Goal: Transaction & Acquisition: Book appointment/travel/reservation

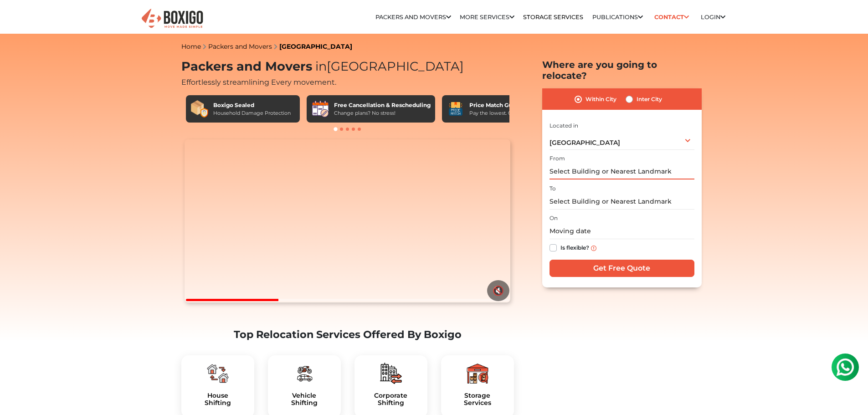
click at [588, 164] on input "text" at bounding box center [621, 172] width 145 height 16
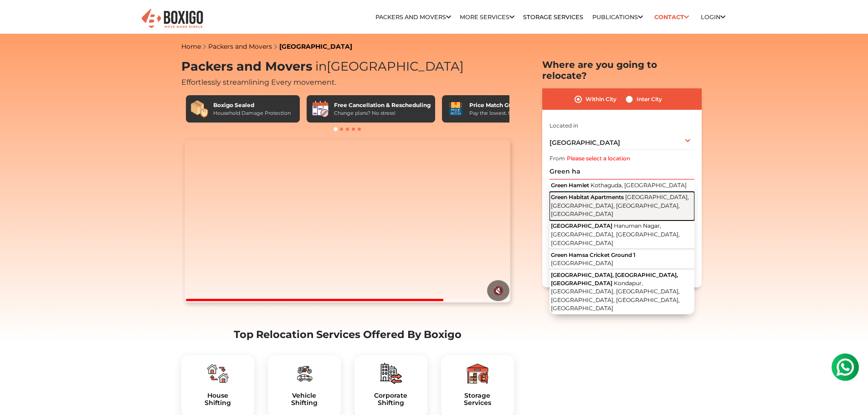
click at [600, 194] on span "Sree Prabhupada Township, Gachibowli, Hyderabad, Telangana" at bounding box center [620, 206] width 138 height 24
type input "Green Habitat Apartments, Sree Prabhupada Township, Gachibowli, Hyderabad, Tela…"
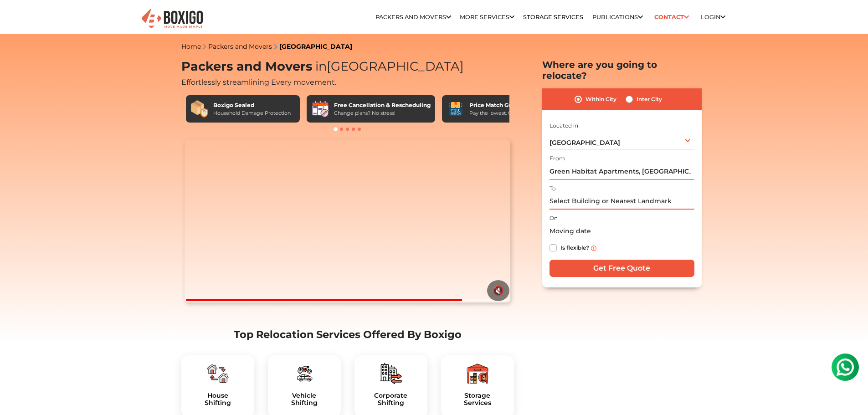
click at [600, 194] on input "text" at bounding box center [621, 202] width 145 height 16
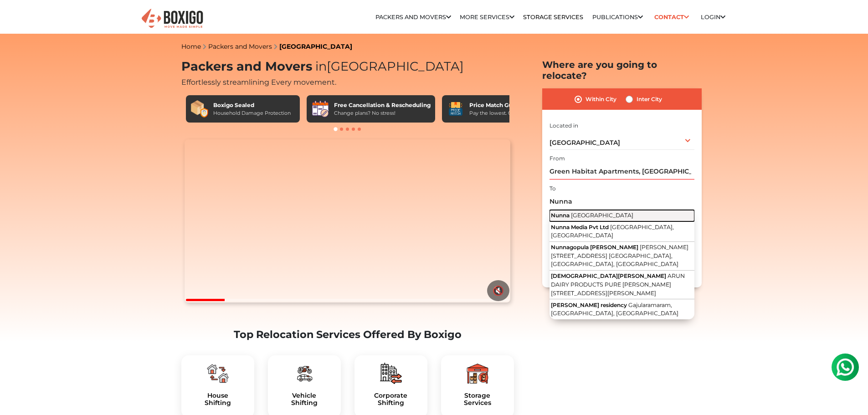
click at [592, 212] on span "[GEOGRAPHIC_DATA]" at bounding box center [602, 215] width 62 height 7
type input "Nunna, Andhra Pradesh"
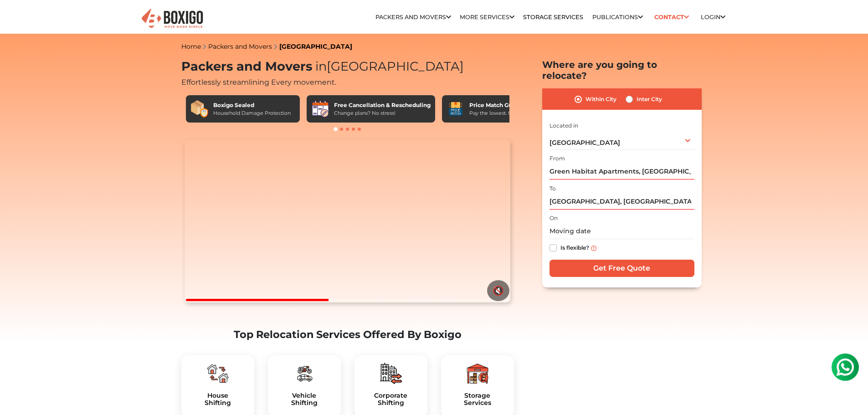
click at [579, 242] on label "Is flexible?" at bounding box center [574, 247] width 29 height 10
click at [557, 242] on input "Is flexible?" at bounding box center [552, 246] width 7 height 9
checkbox input "true"
click at [581, 226] on input "text" at bounding box center [621, 231] width 145 height 16
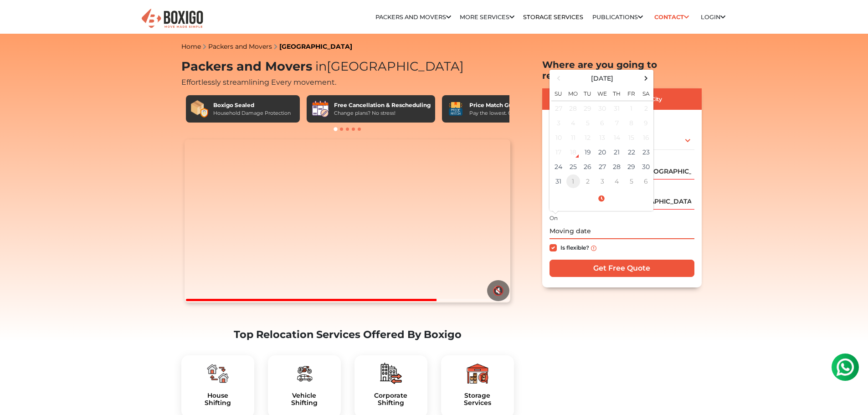
click at [573, 174] on td "1" at bounding box center [573, 181] width 15 height 15
type input "09/01/2025 12:00 AM"
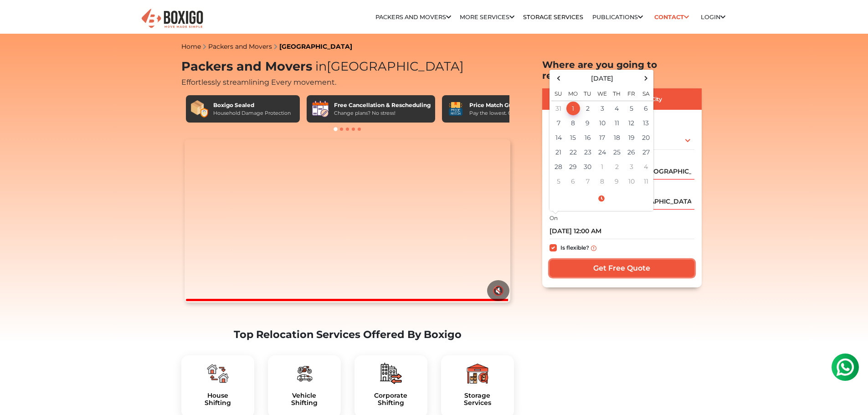
click at [621, 260] on input "Get Free Quote" at bounding box center [621, 268] width 145 height 17
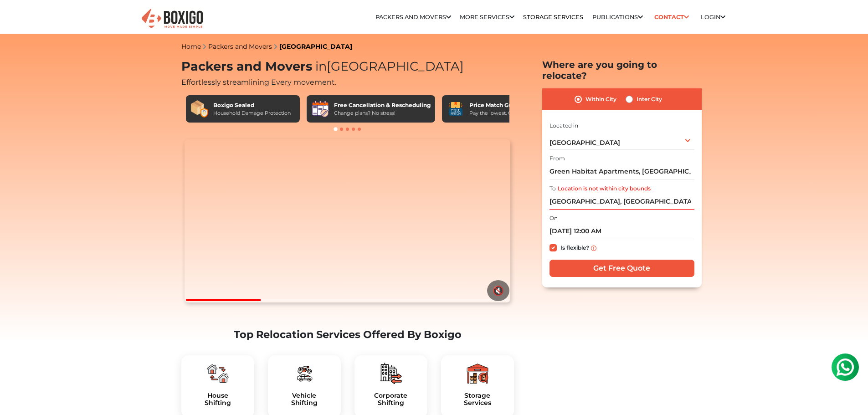
click at [632, 94] on div "Inter City" at bounding box center [643, 99] width 36 height 11
click at [636, 94] on label "Inter City" at bounding box center [649, 99] width 26 height 11
click at [630, 94] on input "Inter City" at bounding box center [628, 98] width 7 height 9
radio input "true"
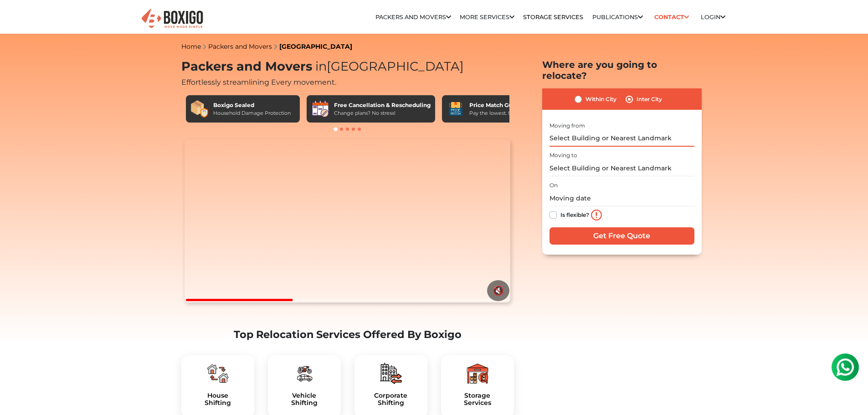
click at [600, 131] on input "text" at bounding box center [621, 139] width 145 height 16
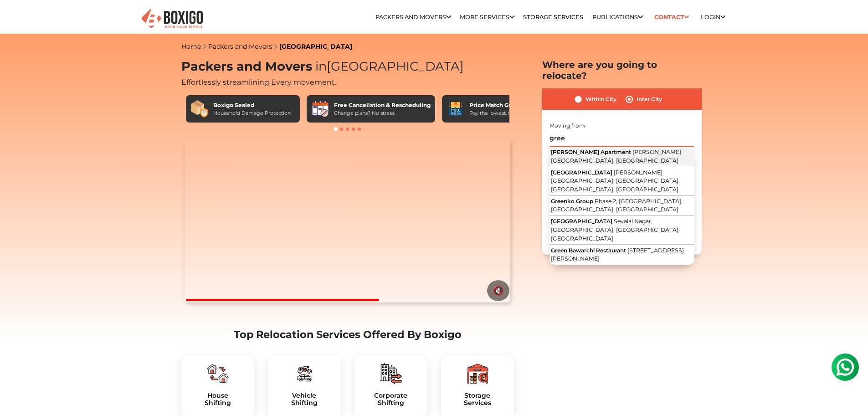
drag, startPoint x: 600, startPoint y: 125, endPoint x: 599, endPoint y: 144, distance: 18.2
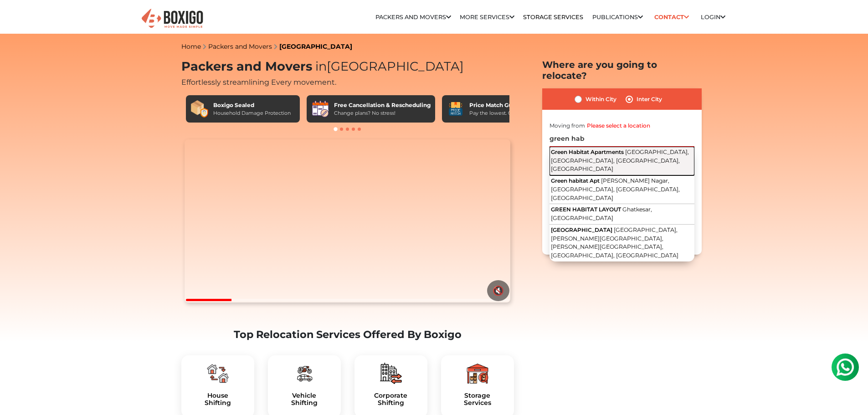
click at [602, 151] on span "Sree Prabhupada Township, Gachibowli, Hyderabad, Telangana" at bounding box center [620, 161] width 138 height 24
type input "Green Habitat Apartments, Sree Prabhupada Township, Gachibowli, Hyderabad, Tela…"
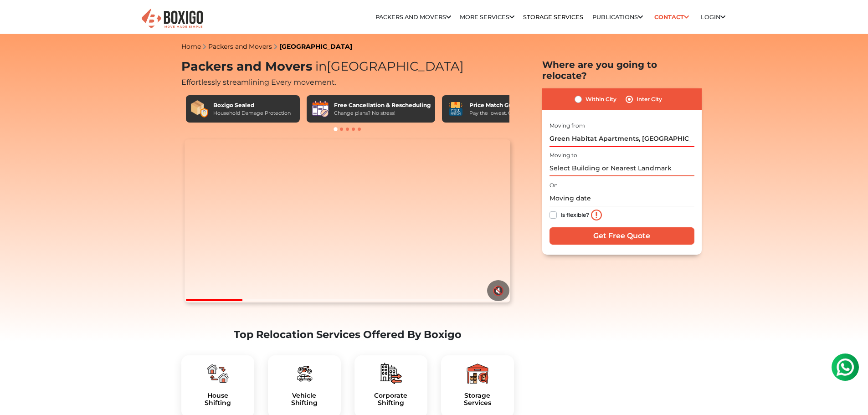
click at [602, 160] on input "text" at bounding box center [621, 168] width 145 height 16
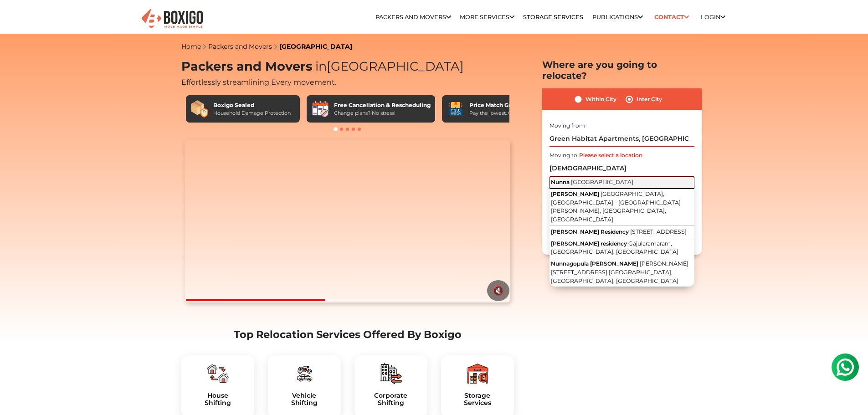
click at [607, 179] on span "[GEOGRAPHIC_DATA]" at bounding box center [602, 182] width 62 height 7
type input "Nunna, Andhra Pradesh"
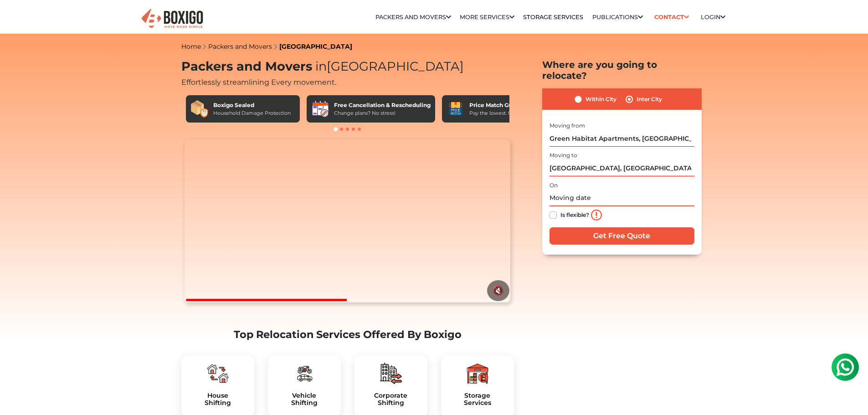
click at [570, 190] on input "text" at bounding box center [621, 198] width 145 height 16
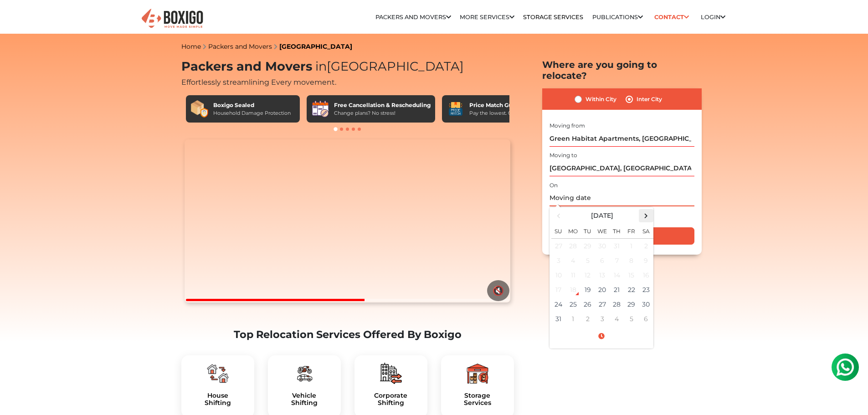
click at [643, 210] on span at bounding box center [646, 216] width 12 height 12
click at [578, 238] on td "1" at bounding box center [573, 245] width 15 height 15
type input "09/01/2025 12:00 AM"
click at [694, 207] on div "Within City Inter City I am shifting my 1 BHK 2 BHK 3 BHK 3 + BHK FEW ITEMS 1 B…" at bounding box center [621, 171] width 159 height 167
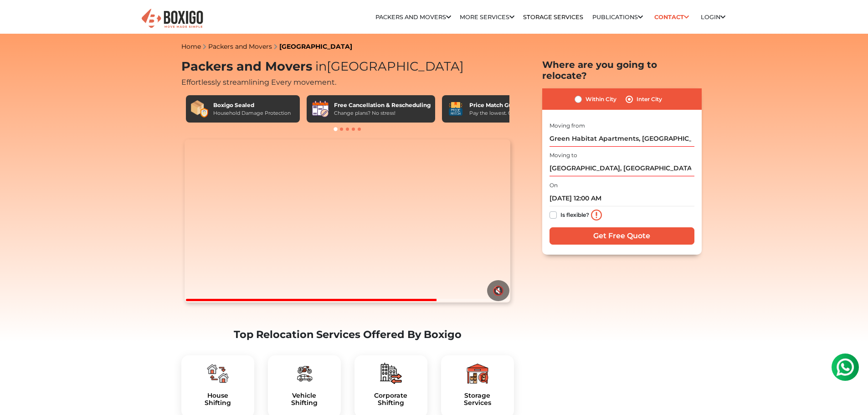
click at [566, 210] on label "Is flexible?" at bounding box center [574, 215] width 29 height 10
click at [557, 210] on input "Is flexible?" at bounding box center [552, 214] width 7 height 9
checkbox input "true"
click at [570, 227] on input "Get Free Quote" at bounding box center [621, 235] width 145 height 17
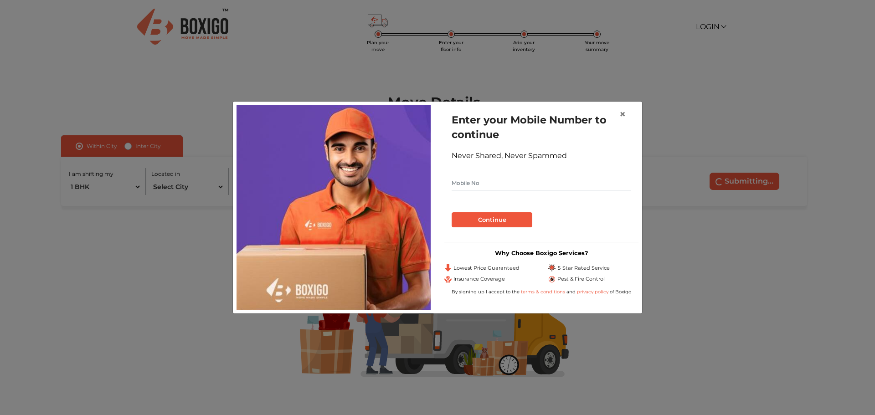
click at [477, 183] on input "text" at bounding box center [540, 183] width 179 height 15
type input "7997666606"
click at [478, 224] on button "Continue" at bounding box center [491, 219] width 81 height 15
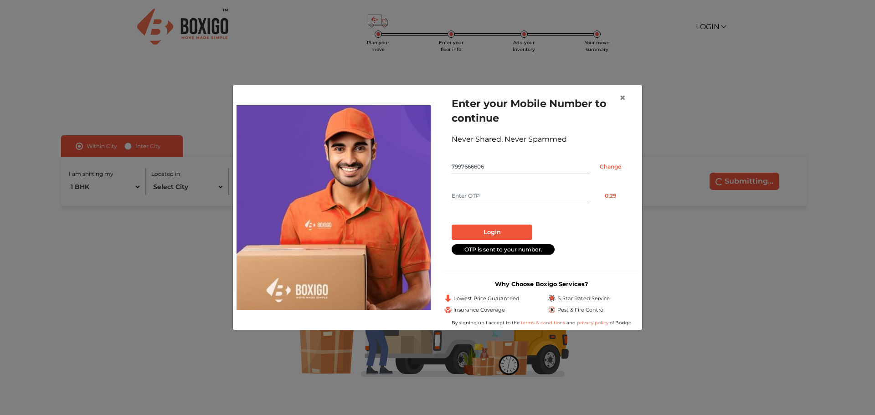
click at [482, 200] on input "text" at bounding box center [520, 196] width 138 height 15
type input "3719"
click at [521, 238] on button "Login" at bounding box center [491, 232] width 81 height 15
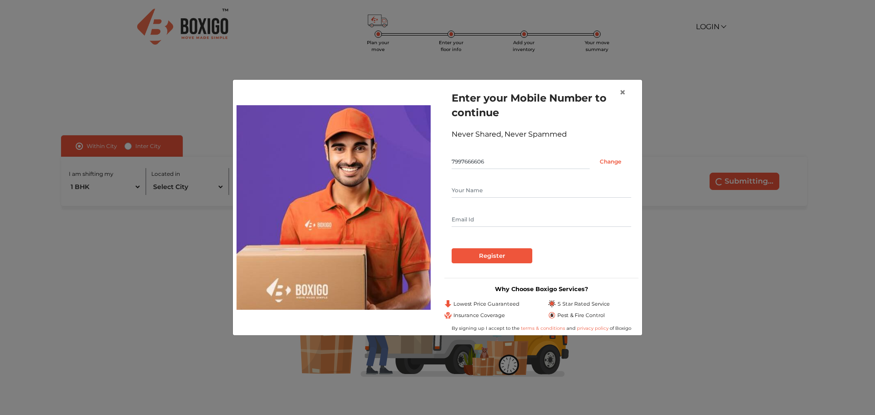
click at [502, 190] on input "text" at bounding box center [540, 190] width 179 height 15
type input "Balu R"
type input "[EMAIL_ADDRESS][DOMAIN_NAME]"
click at [512, 256] on input "Register" at bounding box center [491, 255] width 81 height 15
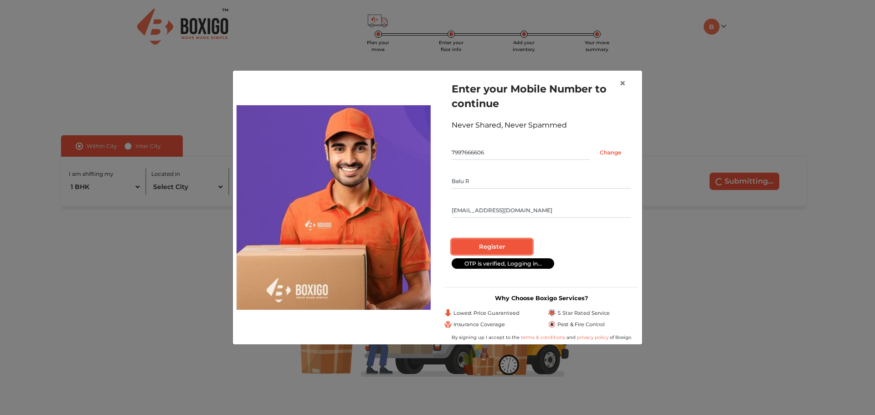
radio input "false"
radio input "true"
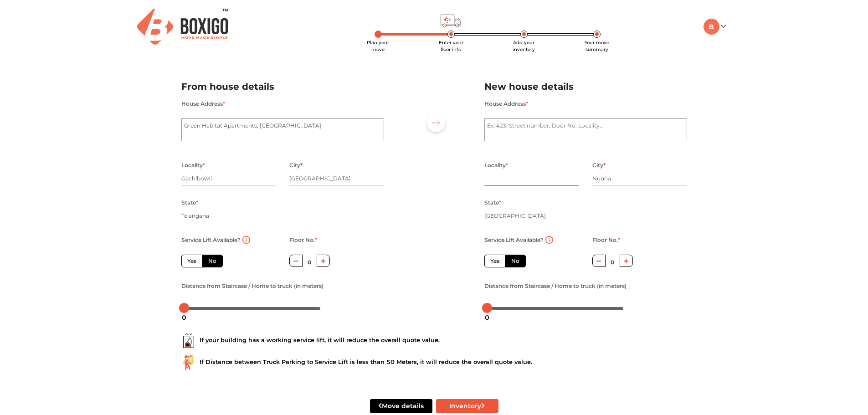
click at [495, 184] on input "text" at bounding box center [531, 178] width 95 height 15
type input "[GEOGRAPHIC_DATA]"
click at [547, 133] on textarea "House Address *" at bounding box center [585, 129] width 203 height 23
type textarea "R"
type textarea "opp. [PERSON_NAME][GEOGRAPHIC_DATA]"
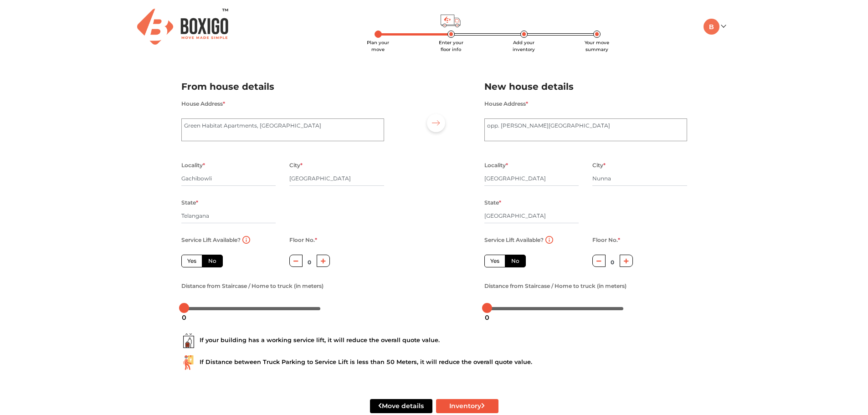
click at [740, 97] on div "Plan your move Enter your floor info Add your inventory Your move summary My Mo…" at bounding box center [434, 217] width 868 height 435
click at [517, 263] on label "No" at bounding box center [515, 261] width 21 height 13
click at [517, 263] on input "No" at bounding box center [514, 260] width 6 height 6
click at [190, 260] on label "Yes" at bounding box center [191, 261] width 21 height 13
click at [190, 260] on input "Yes" at bounding box center [190, 260] width 6 height 6
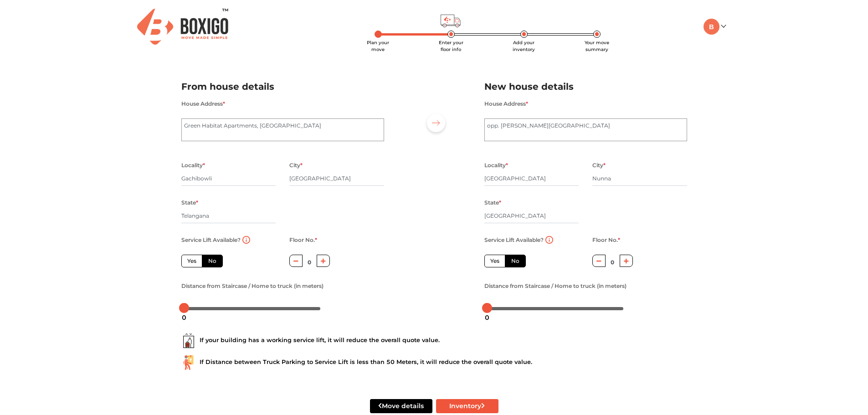
radio input "true"
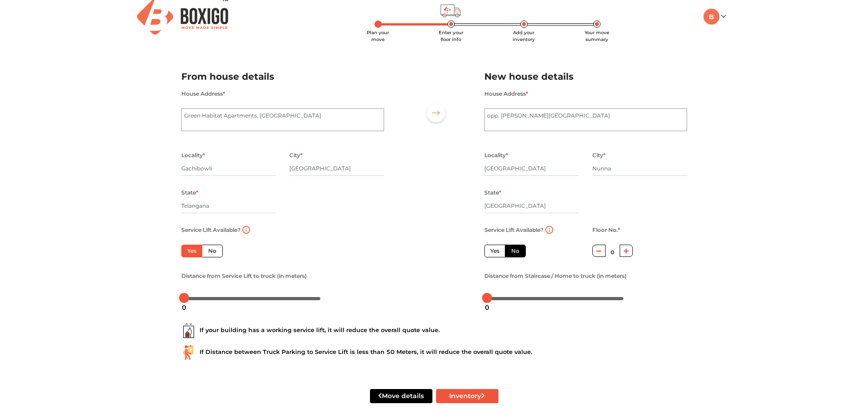
scroll to position [20, 0]
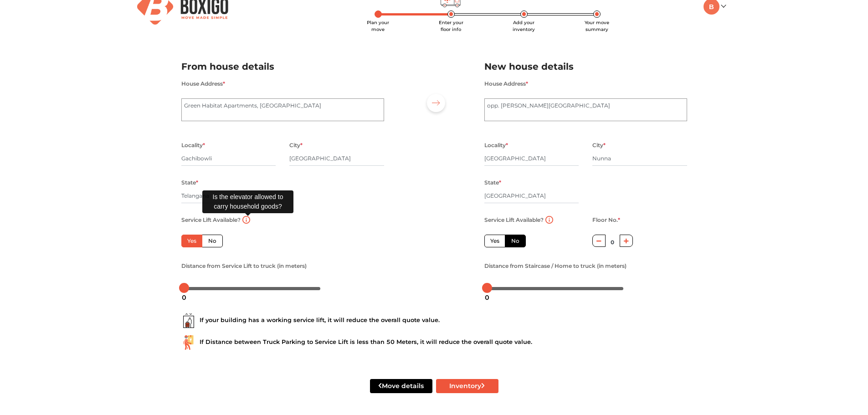
click at [248, 218] on img at bounding box center [246, 220] width 8 height 8
click at [602, 243] on button "button" at bounding box center [598, 241] width 13 height 12
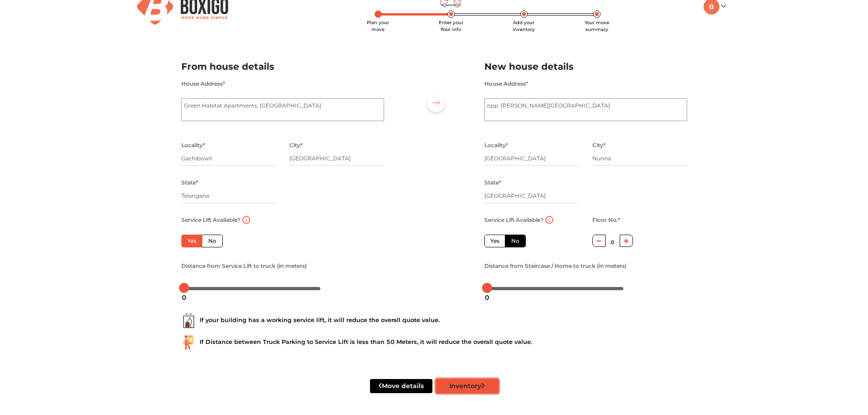
click at [461, 385] on button "Inventory" at bounding box center [467, 386] width 62 height 14
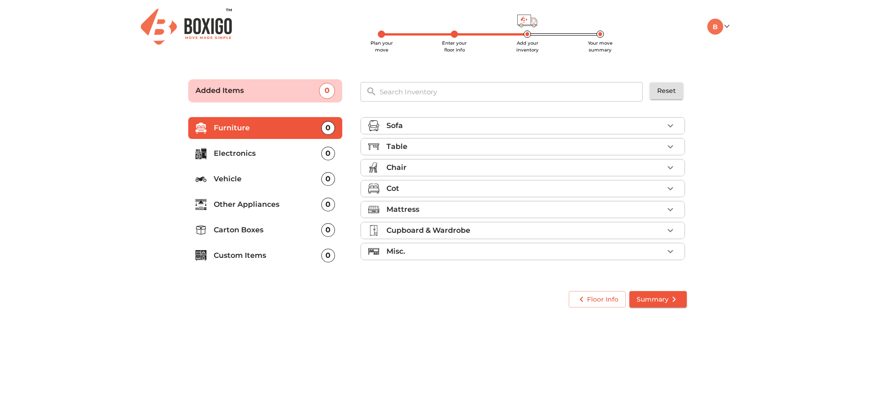
click at [436, 122] on div "Sofa" at bounding box center [524, 125] width 277 height 11
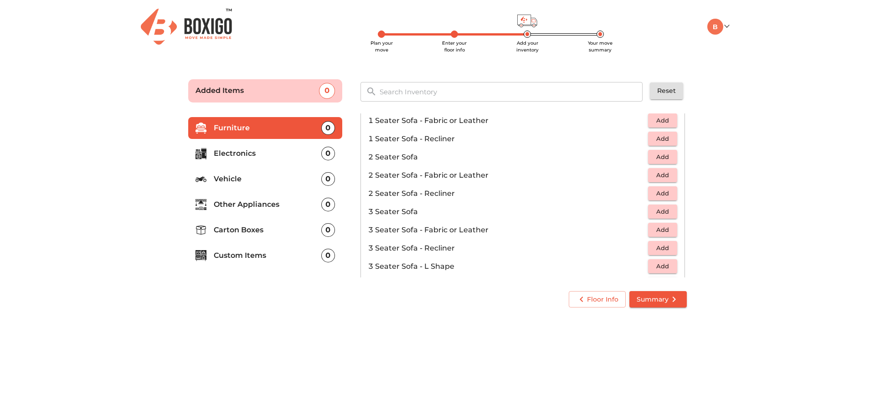
scroll to position [46, 0]
click at [664, 227] on span "Add" at bounding box center [662, 229] width 20 height 10
click at [665, 227] on icon "button" at bounding box center [670, 229] width 11 height 11
click at [661, 171] on span "Add" at bounding box center [662, 174] width 20 height 10
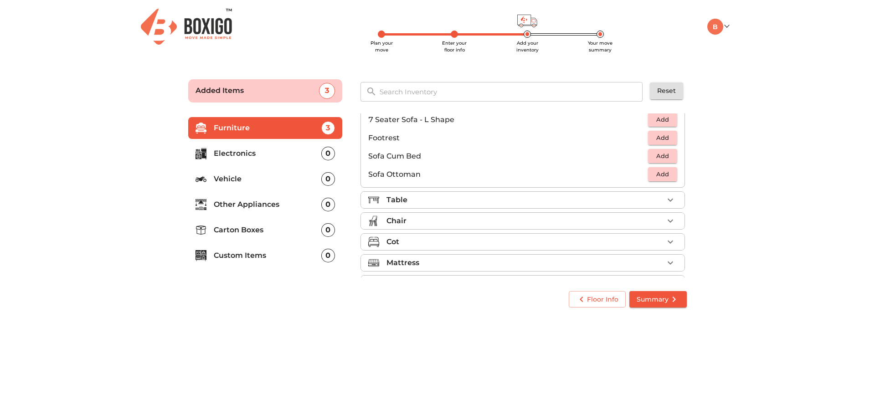
scroll to position [271, 0]
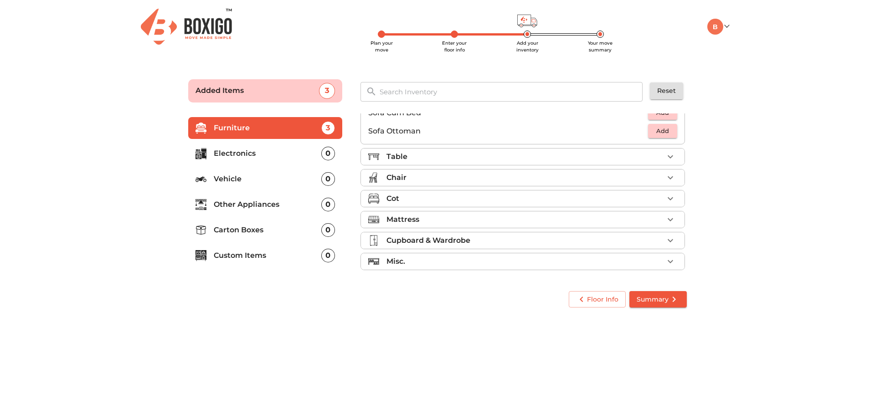
click at [435, 181] on div "Chair" at bounding box center [524, 177] width 277 height 11
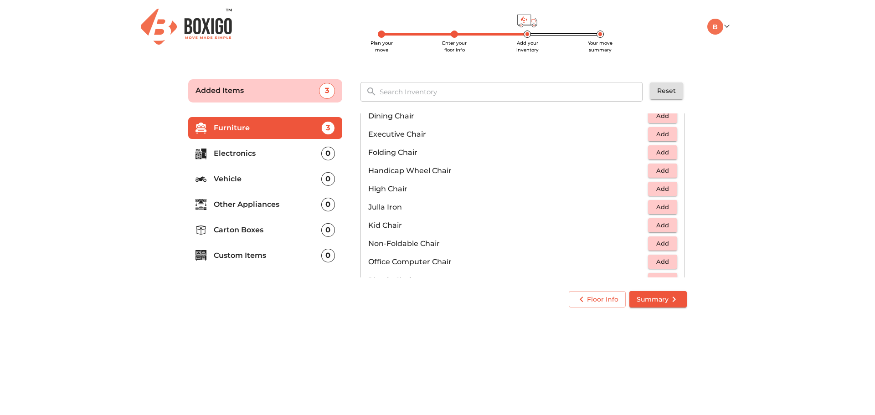
scroll to position [228, 0]
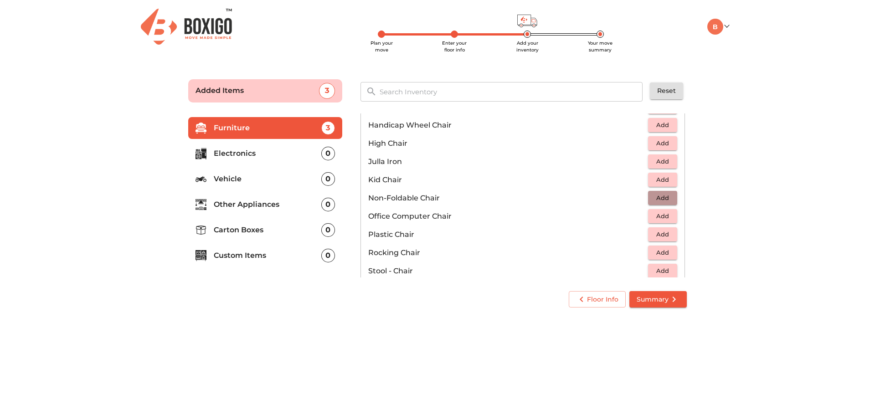
click at [669, 198] on button "Add" at bounding box center [662, 198] width 29 height 14
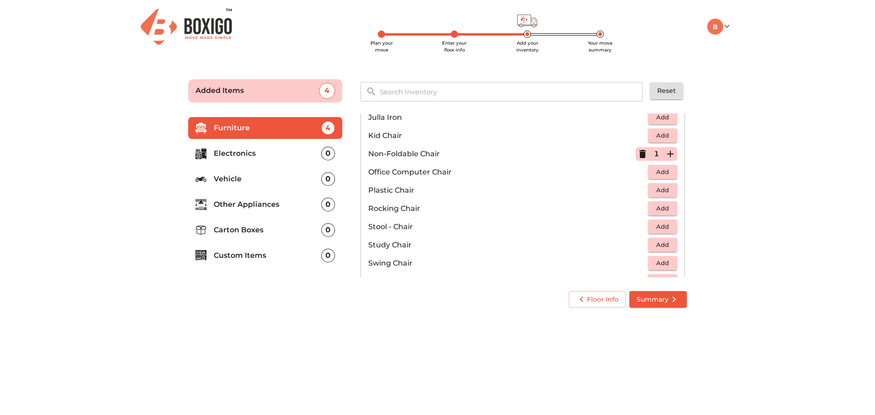
scroll to position [273, 0]
click at [658, 172] on span "Add" at bounding box center [662, 170] width 20 height 10
click at [665, 172] on icon "button" at bounding box center [670, 170] width 11 height 11
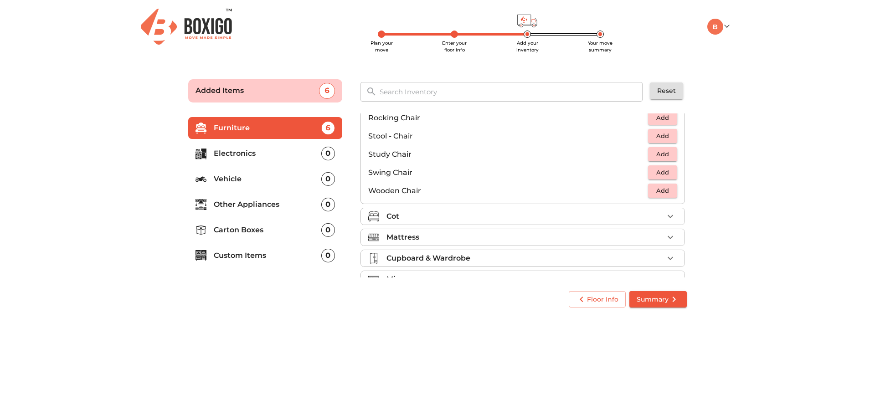
scroll to position [364, 0]
click at [648, 118] on button "Add" at bounding box center [662, 116] width 29 height 14
click at [451, 214] on div "Cot" at bounding box center [524, 214] width 277 height 11
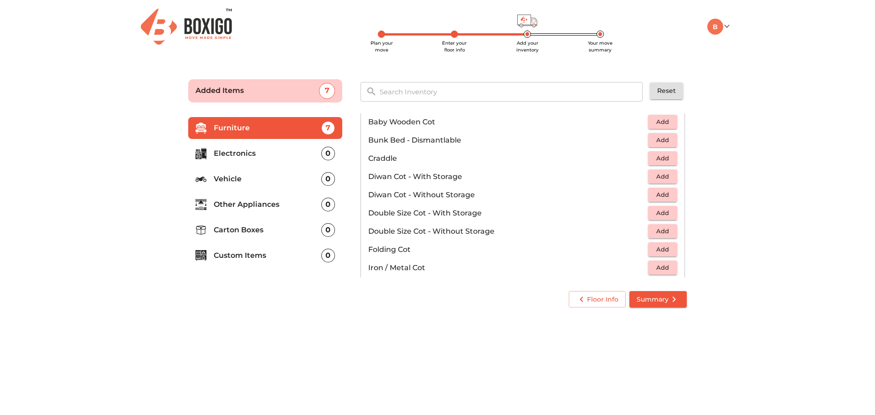
scroll to position [153, 0]
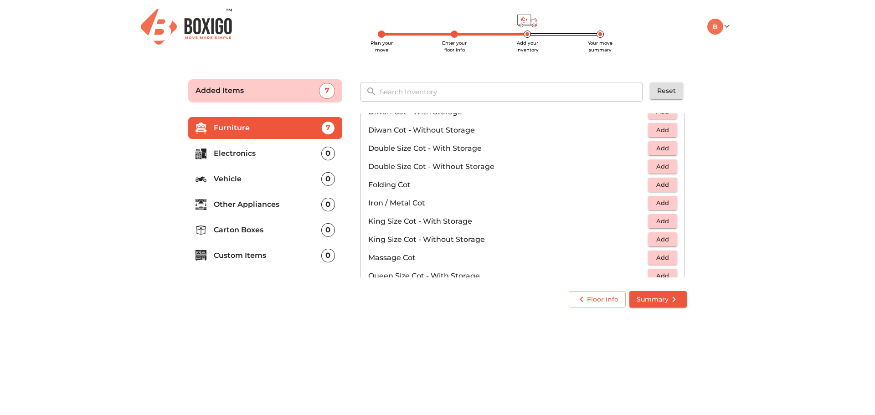
click at [654, 239] on span "Add" at bounding box center [662, 239] width 20 height 10
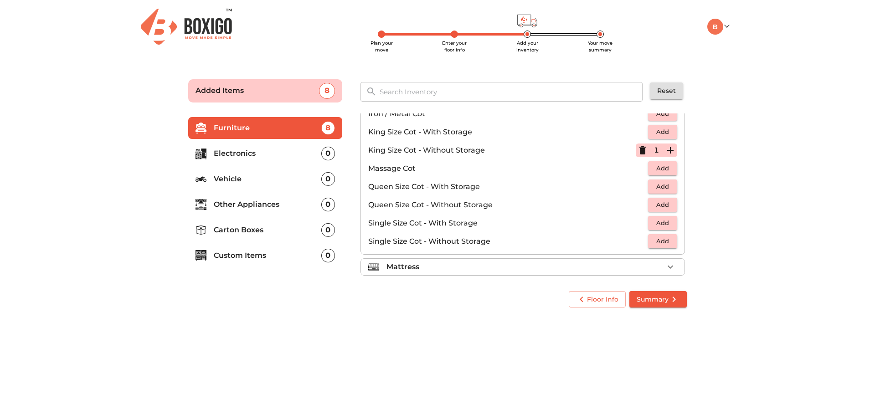
scroll to position [244, 0]
click at [652, 206] on span "Add" at bounding box center [662, 203] width 20 height 10
click at [667, 204] on icon "button" at bounding box center [670, 203] width 11 height 11
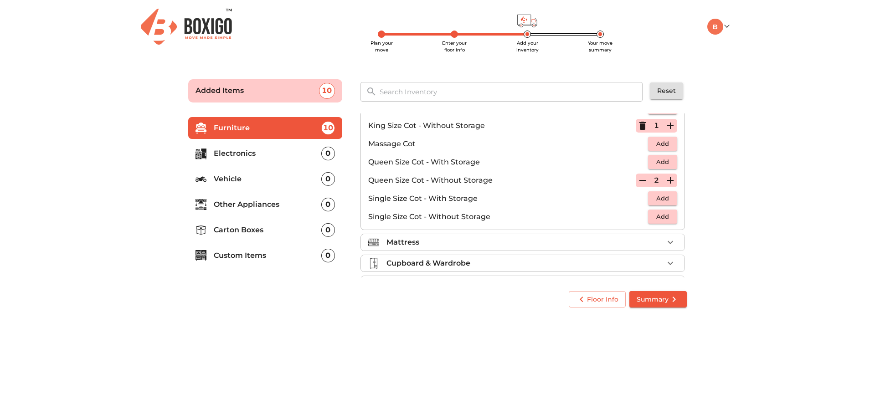
scroll to position [289, 0]
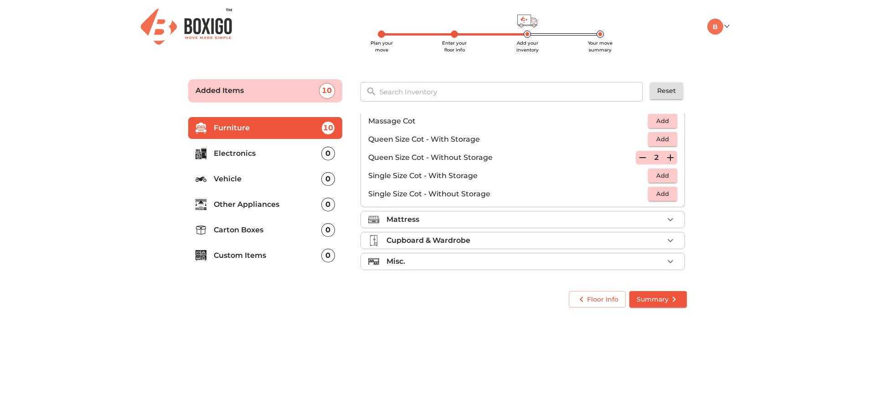
click at [445, 227] on li "Mattress" at bounding box center [522, 219] width 323 height 16
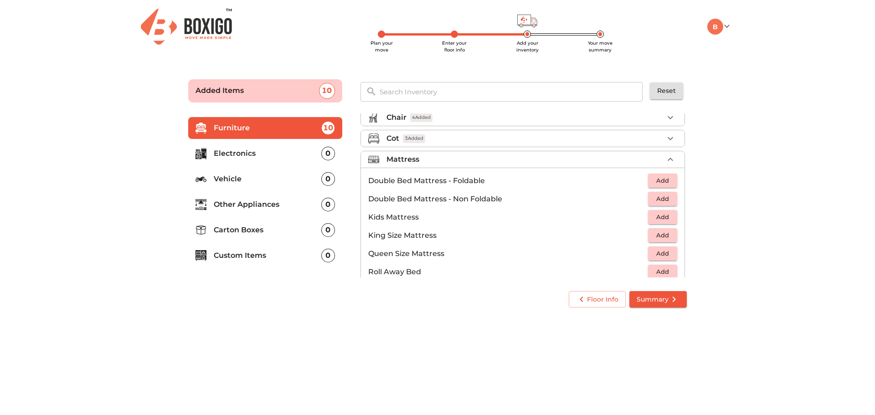
scroll to position [50, 0]
click at [653, 177] on span "Add" at bounding box center [662, 181] width 20 height 10
click at [653, 252] on span "Add" at bounding box center [662, 254] width 20 height 10
click at [669, 254] on icon "button" at bounding box center [670, 254] width 6 height 6
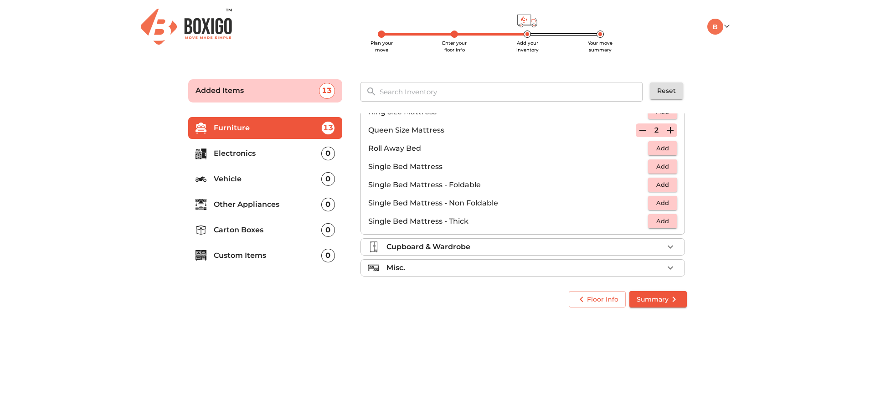
scroll to position [180, 0]
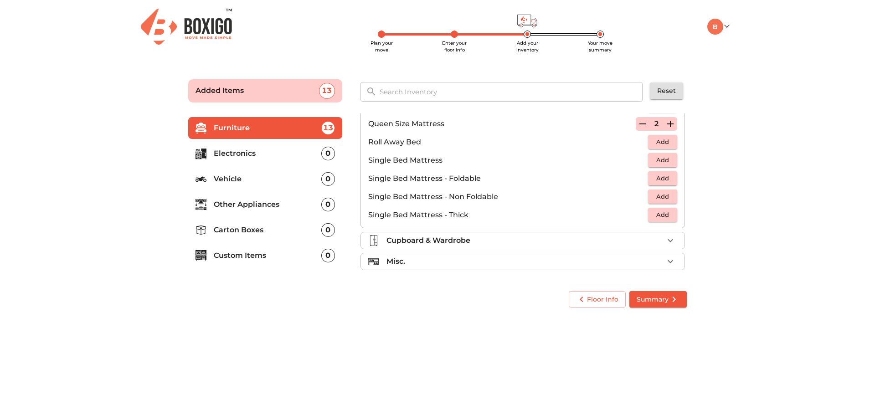
click at [526, 234] on li "Cupboard & Wardrobe" at bounding box center [522, 240] width 323 height 16
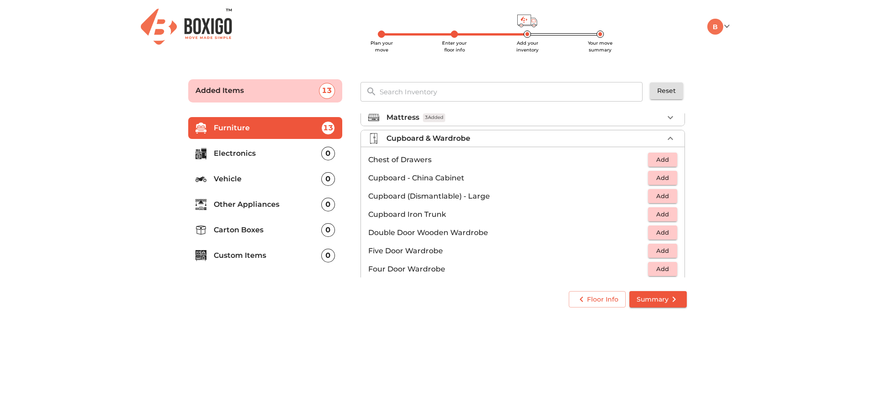
scroll to position [89, 0]
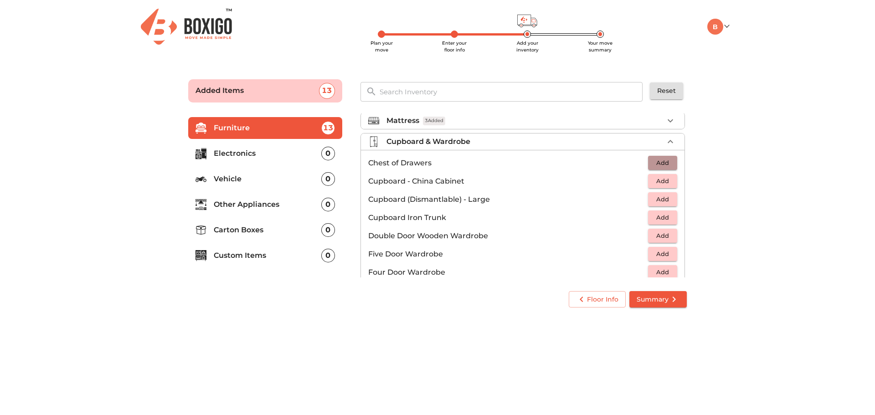
click at [652, 164] on span "Add" at bounding box center [662, 163] width 20 height 10
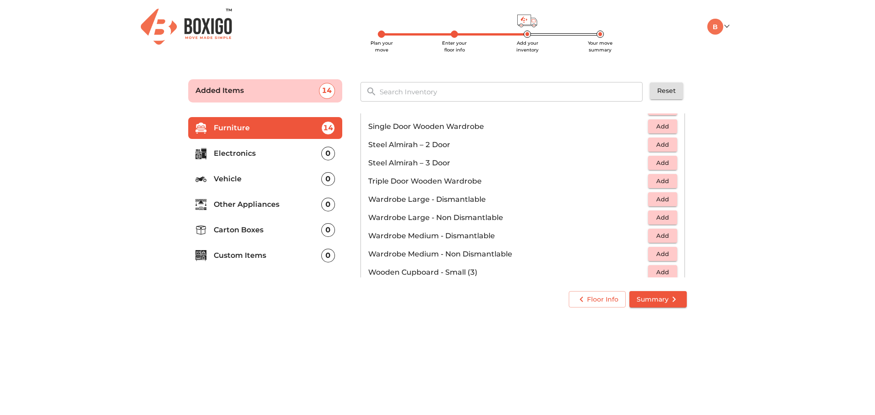
scroll to position [308, 0]
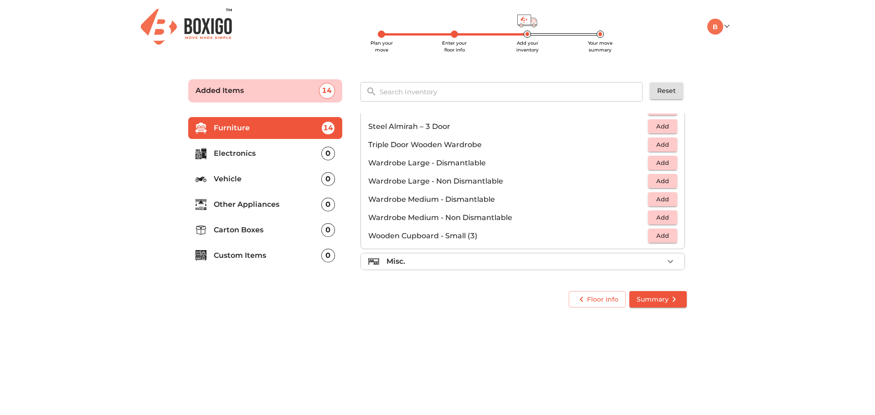
click at [588, 261] on div "Misc." at bounding box center [524, 261] width 277 height 11
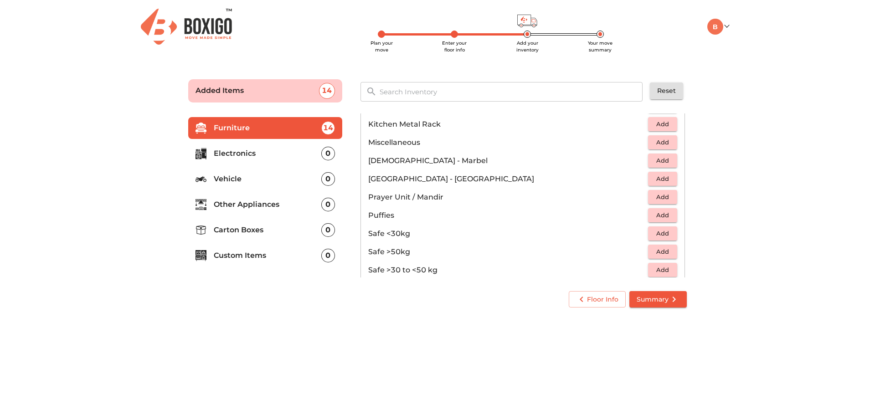
scroll to position [353, 0]
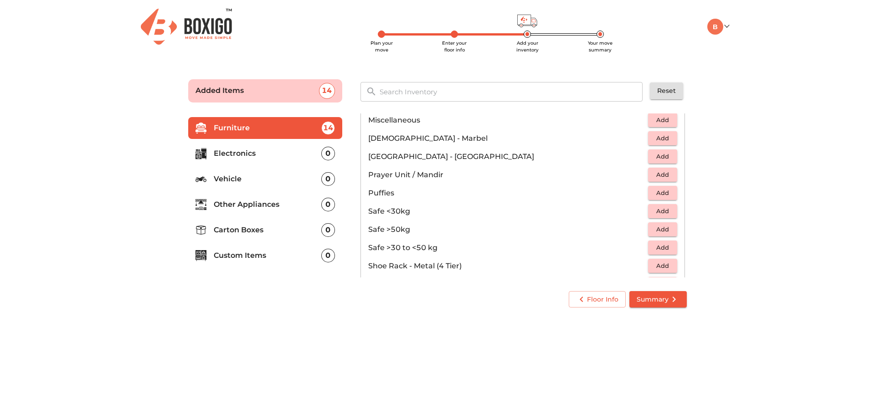
click at [664, 154] on span "Add" at bounding box center [662, 156] width 20 height 10
click at [652, 227] on span "Add" at bounding box center [662, 229] width 20 height 10
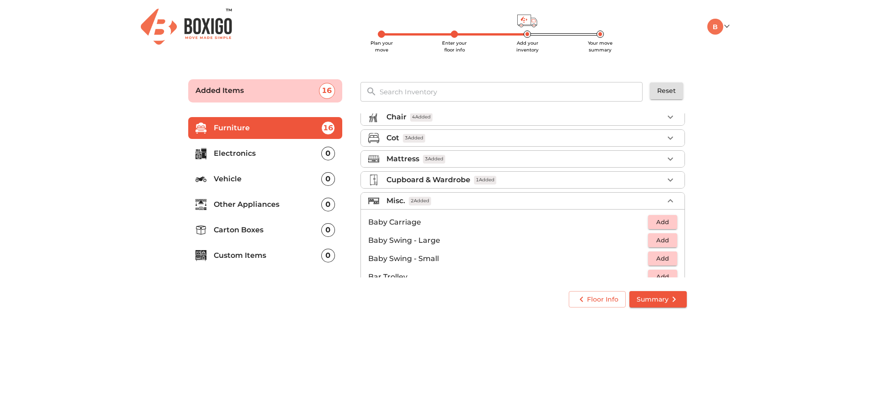
scroll to position [34, 0]
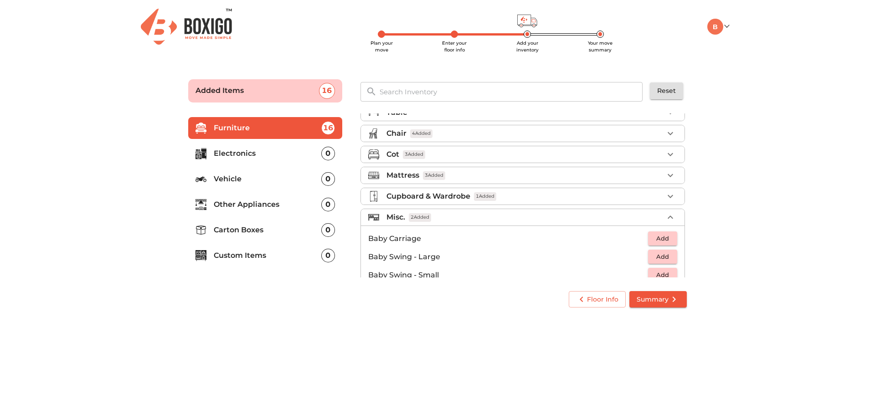
click at [279, 149] on p "Electronics" at bounding box center [268, 153] width 108 height 11
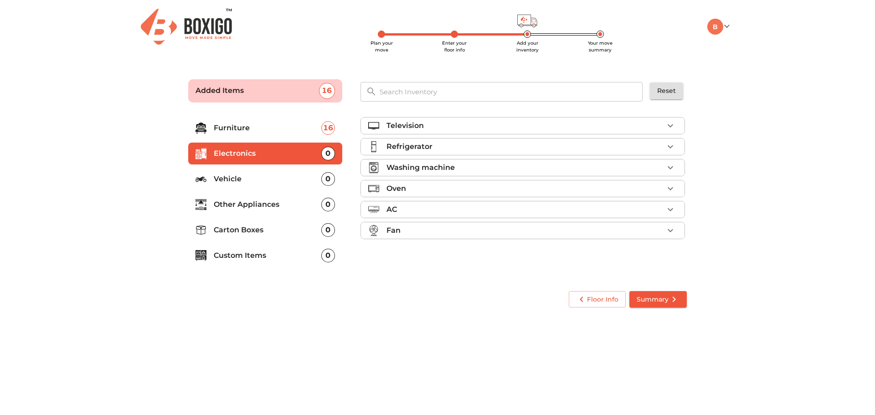
scroll to position [0, 0]
click at [492, 123] on div "Television" at bounding box center [524, 125] width 277 height 11
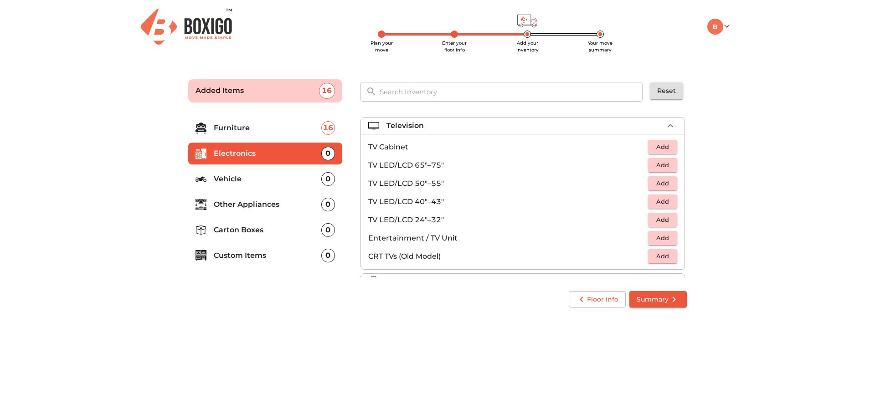
click at [665, 183] on span "Add" at bounding box center [662, 183] width 20 height 10
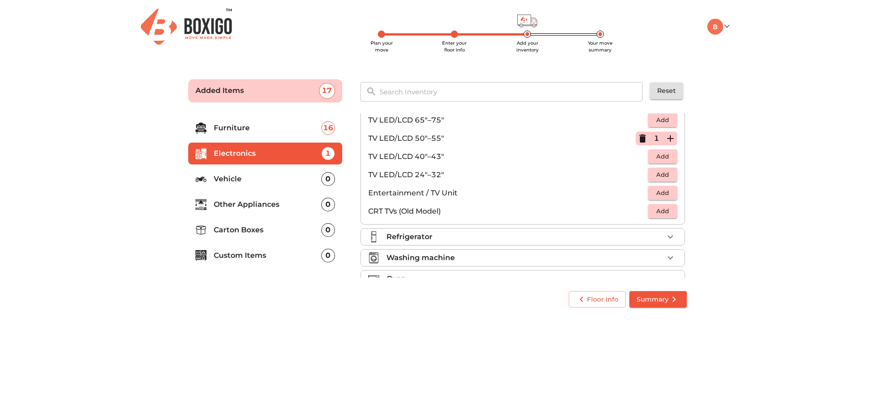
scroll to position [91, 0]
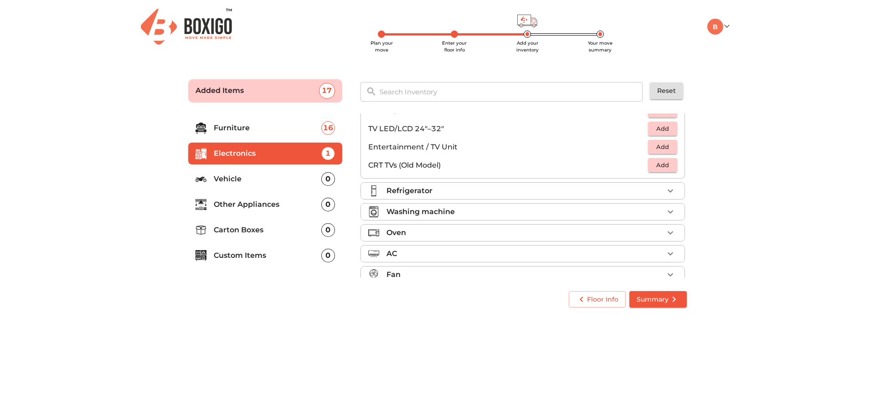
click at [463, 186] on div "Refrigerator" at bounding box center [524, 190] width 277 height 11
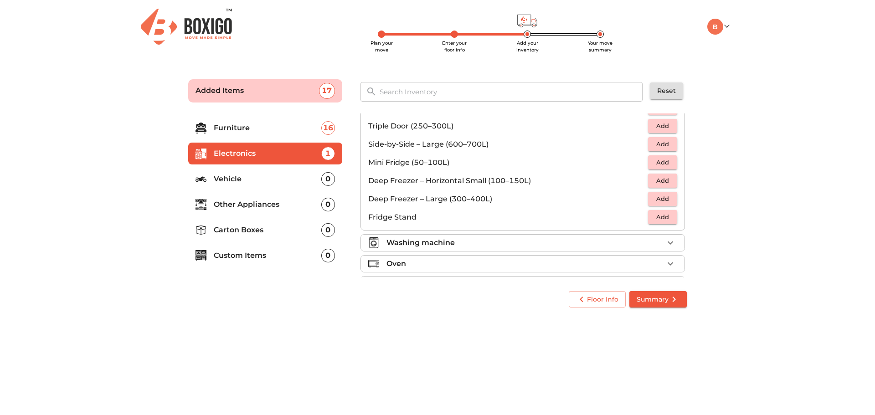
scroll to position [77, 0]
click at [666, 149] on span "Add" at bounding box center [662, 145] width 20 height 10
click at [456, 245] on div "Washing machine" at bounding box center [524, 244] width 277 height 11
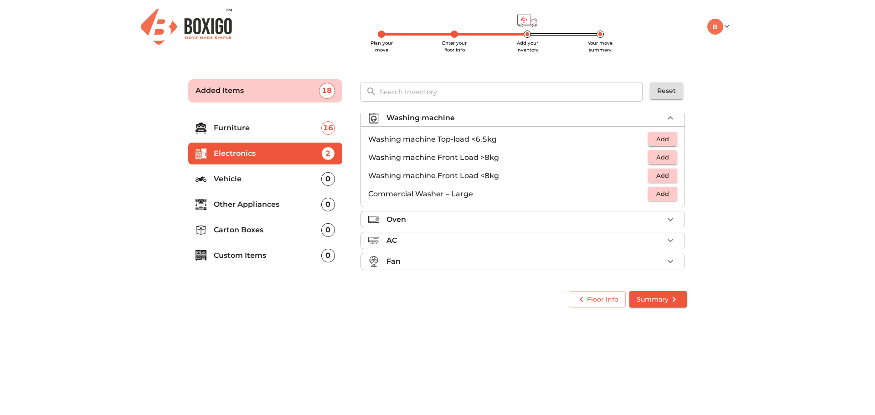
scroll to position [43, 0]
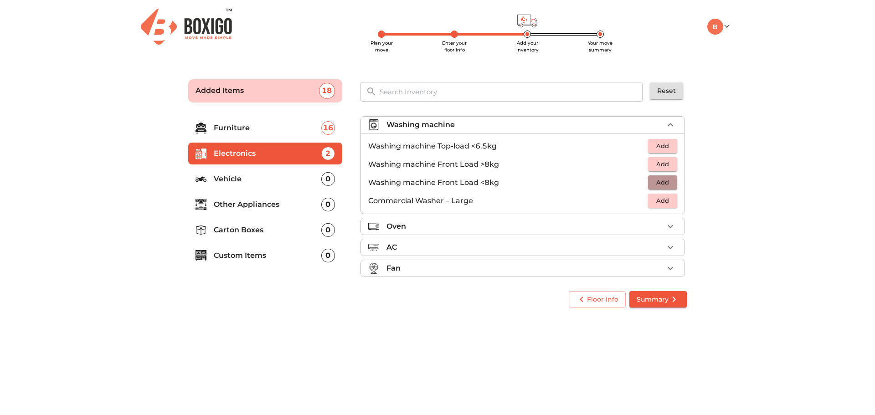
click at [652, 178] on span "Add" at bounding box center [662, 182] width 20 height 10
click at [430, 222] on div "Oven" at bounding box center [524, 226] width 277 height 11
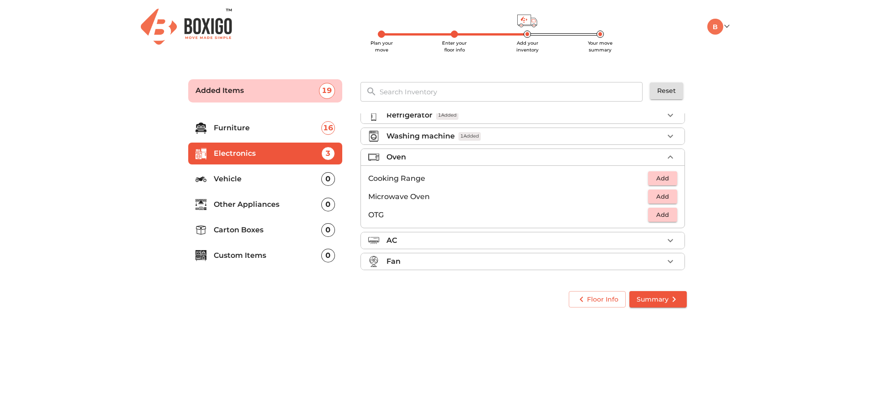
scroll to position [31, 0]
click at [660, 201] on span "Add" at bounding box center [662, 196] width 20 height 10
click at [475, 243] on div "AC" at bounding box center [524, 240] width 277 height 11
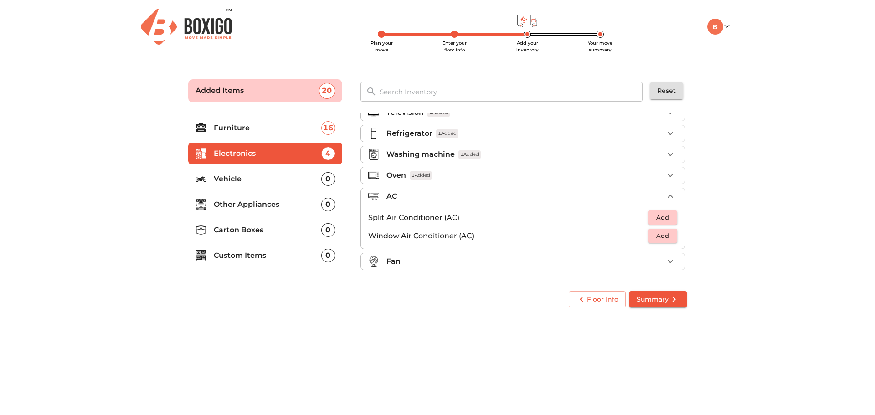
scroll to position [13, 0]
click at [656, 217] on span "Add" at bounding box center [662, 217] width 20 height 10
click at [666, 221] on icon "button" at bounding box center [670, 217] width 11 height 11
click at [274, 178] on p "Vehicle" at bounding box center [268, 179] width 108 height 11
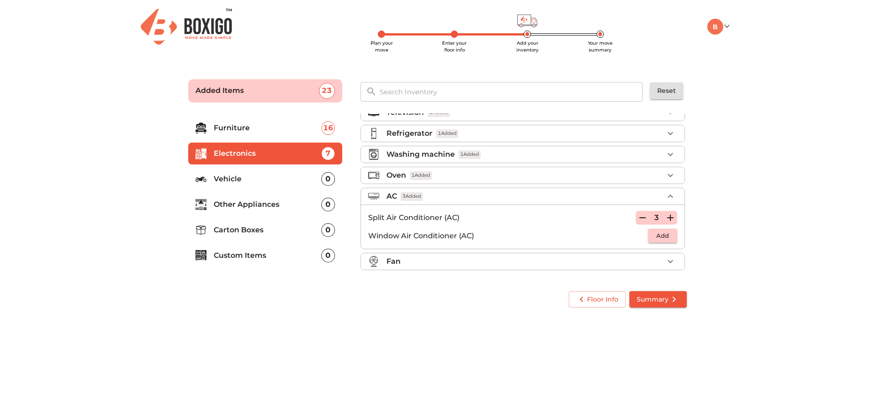
scroll to position [0, 0]
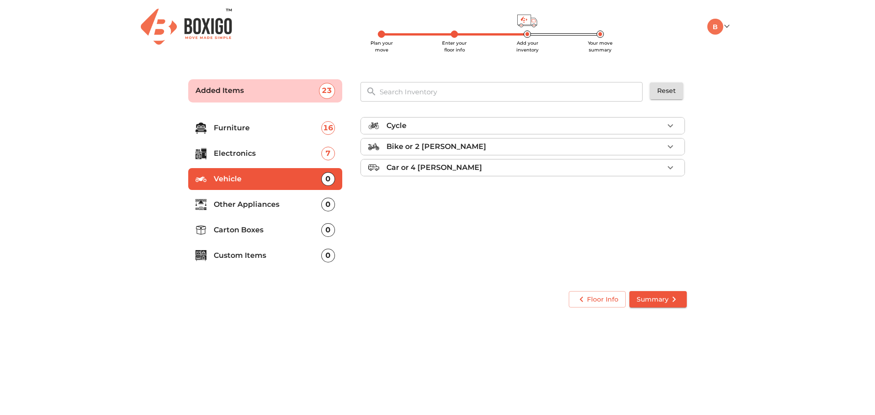
click at [509, 148] on div "Bike or 2 [PERSON_NAME]" at bounding box center [524, 146] width 277 height 11
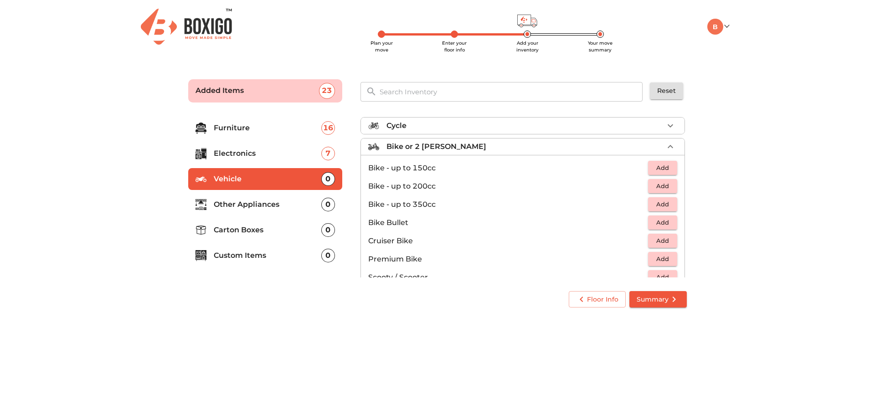
click at [652, 164] on span "Add" at bounding box center [662, 168] width 20 height 10
click at [262, 207] on p "Other Appliances" at bounding box center [268, 204] width 108 height 11
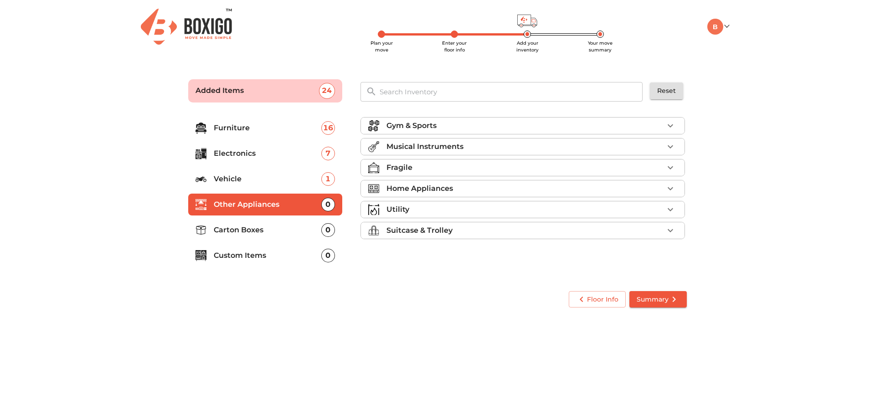
click at [551, 119] on li "Gym & Sports" at bounding box center [522, 126] width 323 height 16
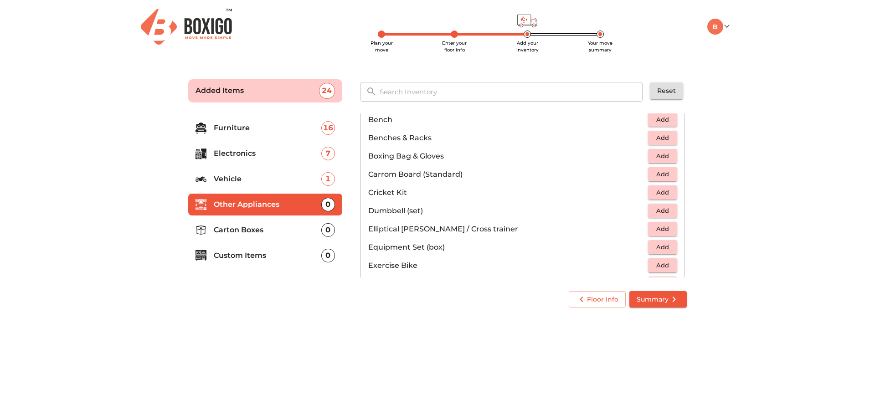
scroll to position [91, 0]
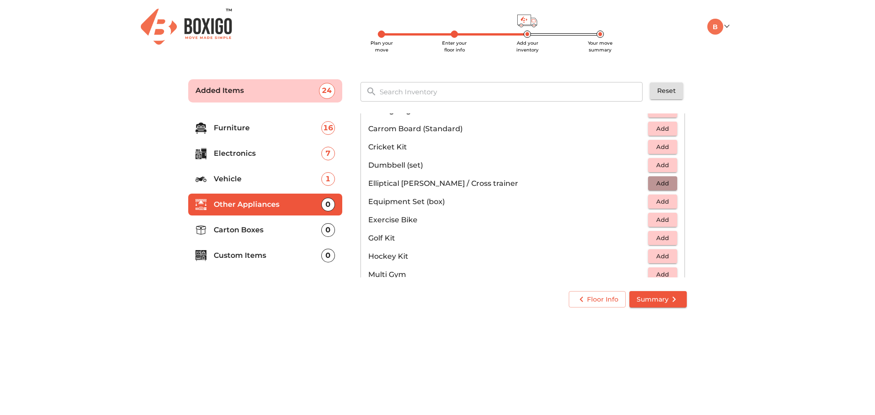
click at [664, 178] on span "Add" at bounding box center [662, 183] width 20 height 10
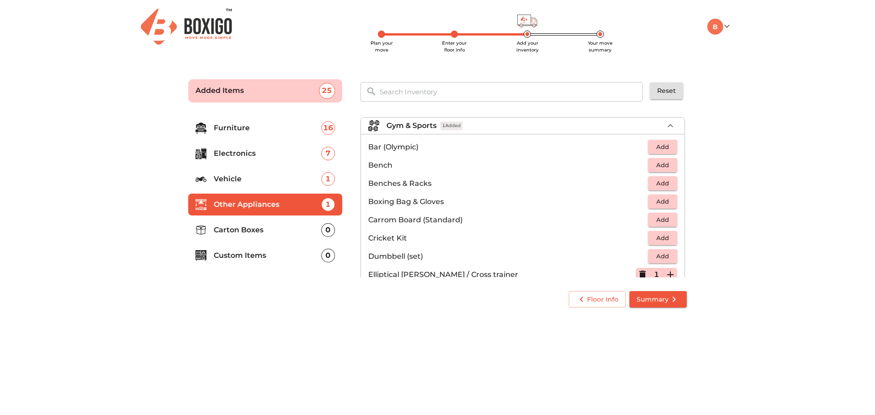
scroll to position [46, 0]
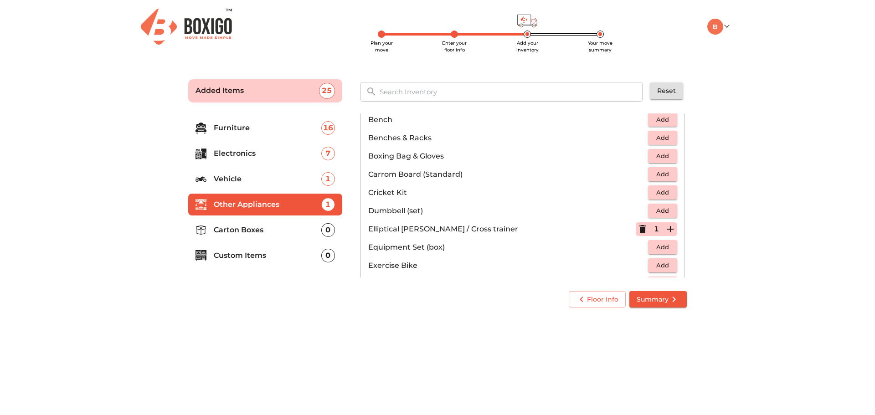
click at [271, 231] on p "Carton Boxes" at bounding box center [268, 230] width 108 height 11
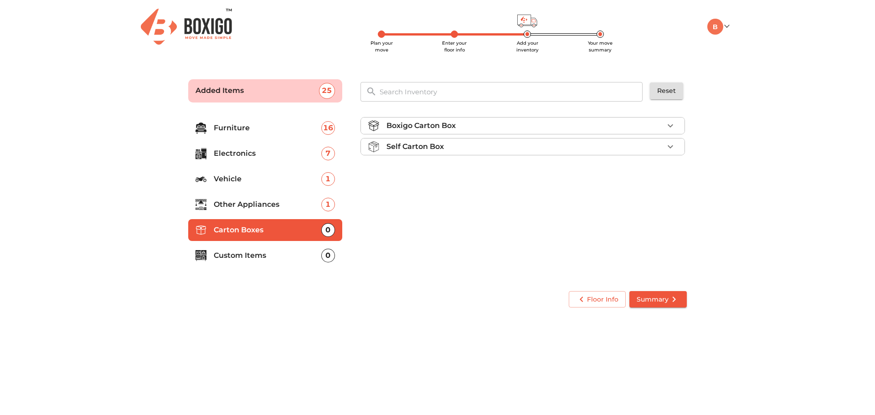
click at [523, 124] on div "Boxigo Carton Box" at bounding box center [524, 125] width 277 height 11
click at [660, 151] on span "Add" at bounding box center [662, 147] width 20 height 10
click at [672, 148] on icon "button" at bounding box center [670, 147] width 11 height 11
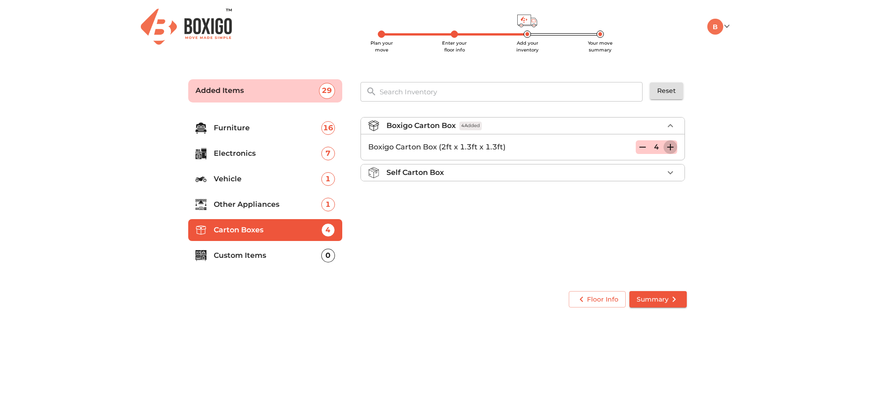
click at [672, 148] on icon "button" at bounding box center [670, 147] width 11 height 11
click at [672, 147] on icon "button" at bounding box center [670, 147] width 11 height 11
click at [671, 146] on icon "button" at bounding box center [670, 147] width 6 height 6
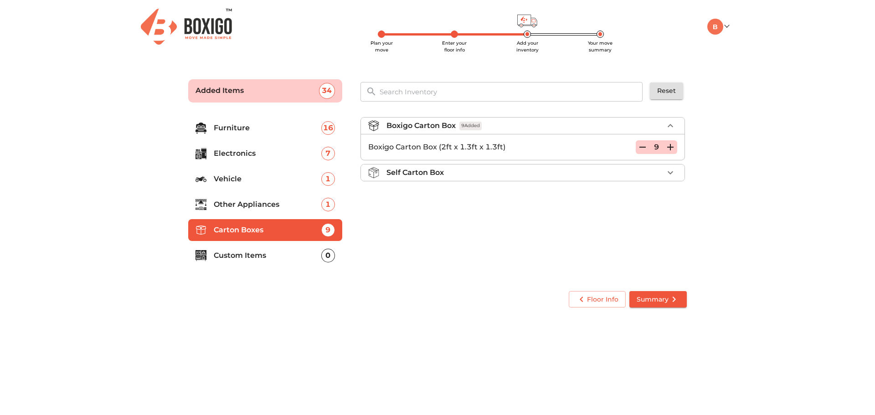
click at [671, 146] on icon "button" at bounding box center [670, 147] width 6 height 6
click at [668, 146] on icon "button" at bounding box center [670, 147] width 11 height 11
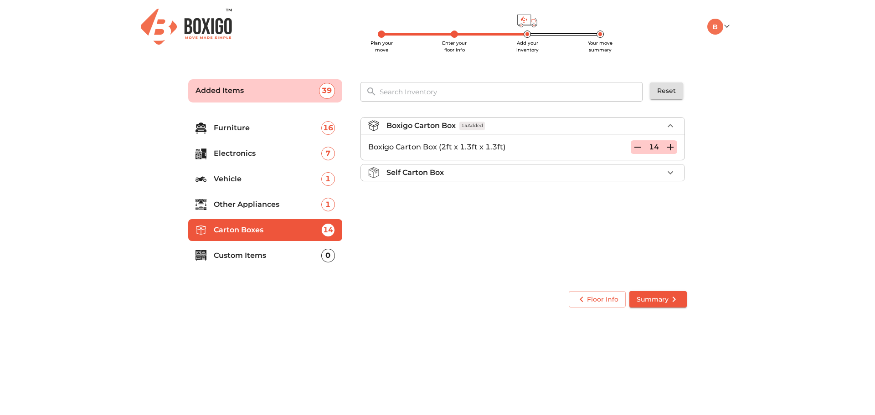
click at [291, 254] on p "Custom Items" at bounding box center [268, 255] width 108 height 11
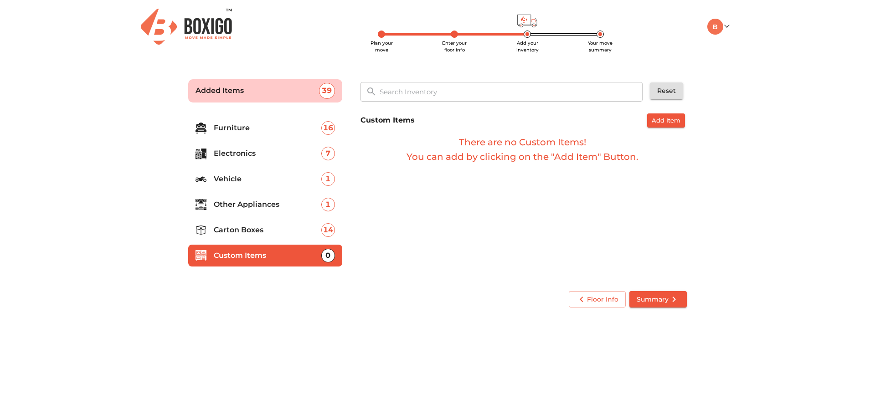
click at [658, 126] on button "Add Item" at bounding box center [666, 120] width 38 height 14
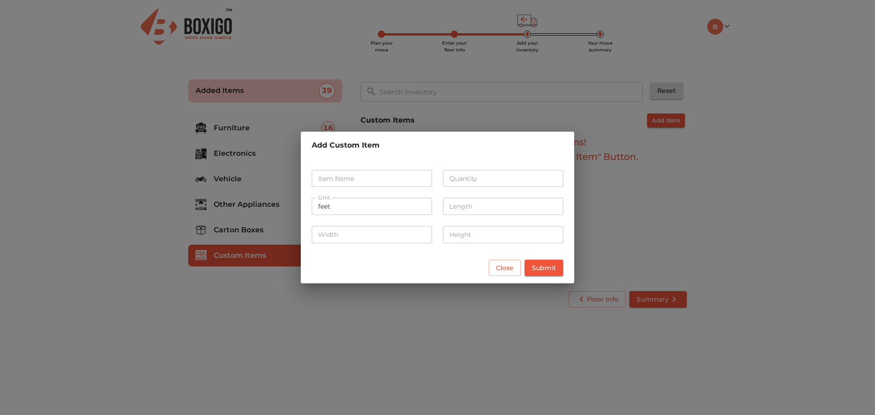
click at [371, 183] on input "text" at bounding box center [372, 178] width 120 height 17
type input "dish washer"
click at [462, 174] on input "number" at bounding box center [503, 178] width 120 height 17
type input "1"
click at [403, 210] on input "feet" at bounding box center [372, 206] width 120 height 17
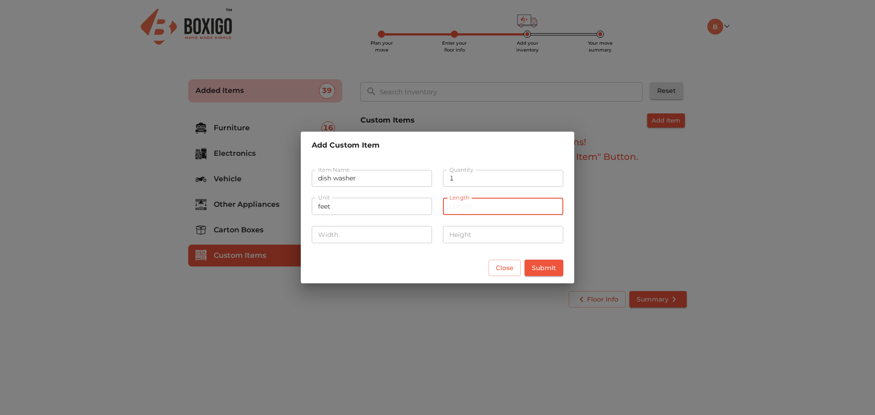
click at [448, 211] on input "number" at bounding box center [503, 206] width 120 height 17
type input "2"
click at [486, 236] on input "number" at bounding box center [503, 234] width 120 height 17
type input "3"
click at [396, 231] on input "number" at bounding box center [372, 234] width 120 height 17
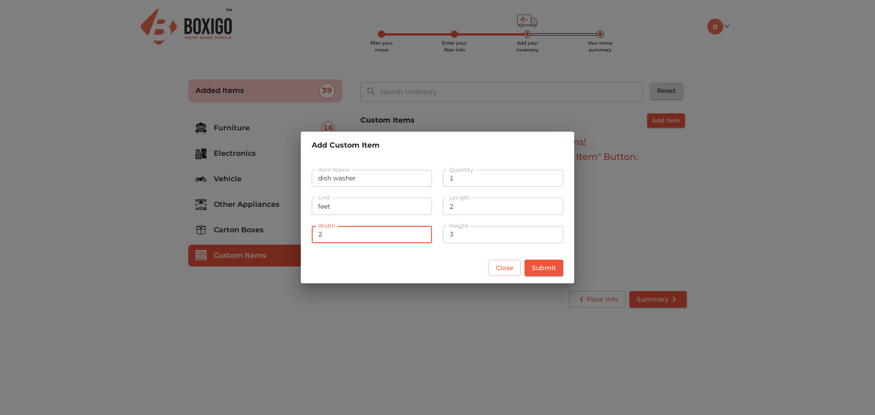
type input "2"
click at [541, 260] on button "Submit" at bounding box center [543, 268] width 39 height 17
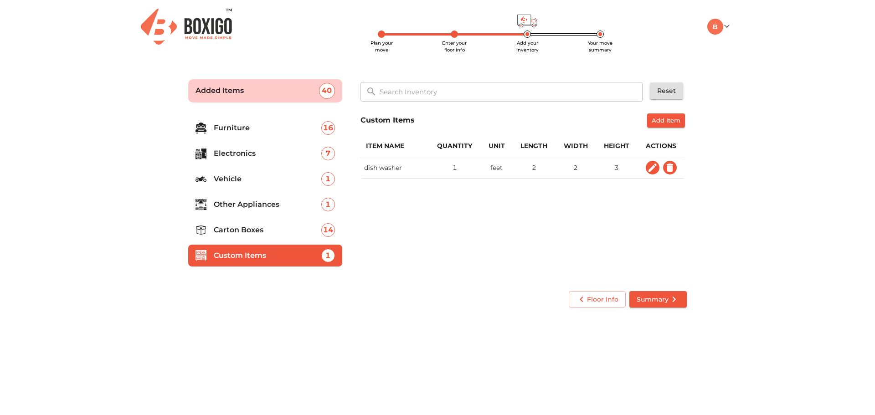
click at [641, 305] on button "Summary" at bounding box center [657, 299] width 57 height 17
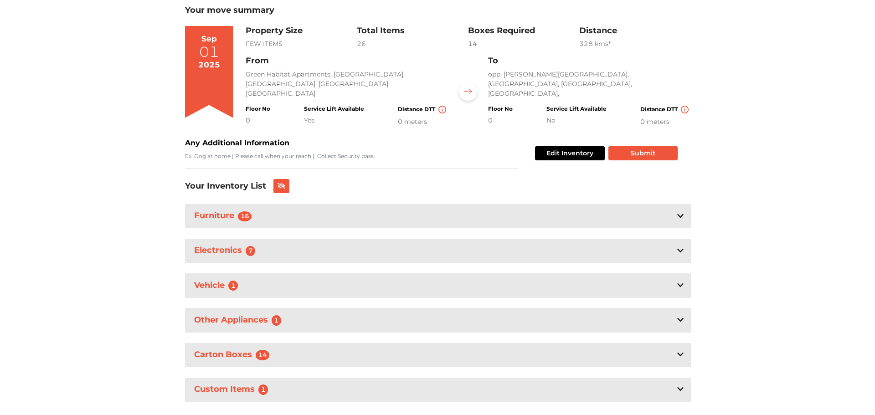
scroll to position [81, 0]
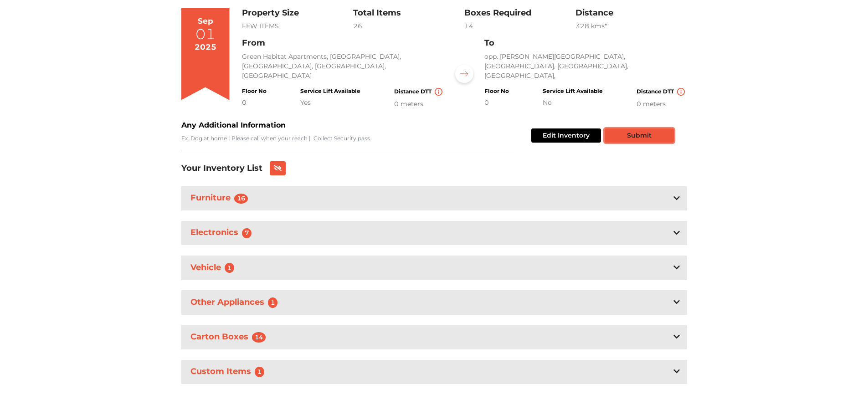
click at [636, 128] on button "Submit" at bounding box center [639, 135] width 69 height 14
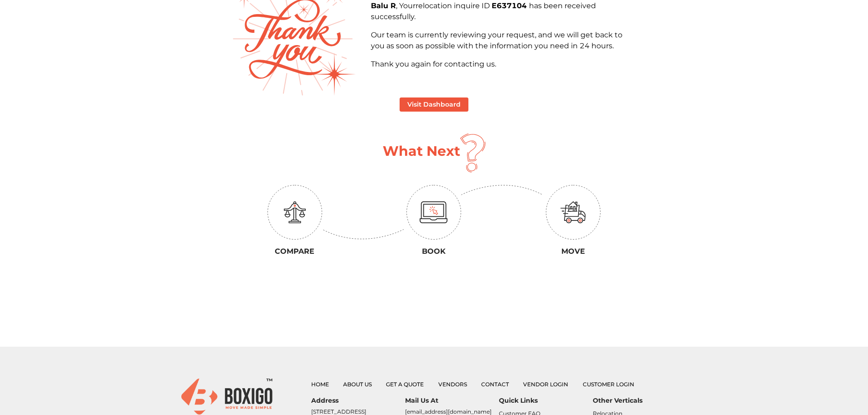
scroll to position [228, 0]
